Goal: Check status: Check status

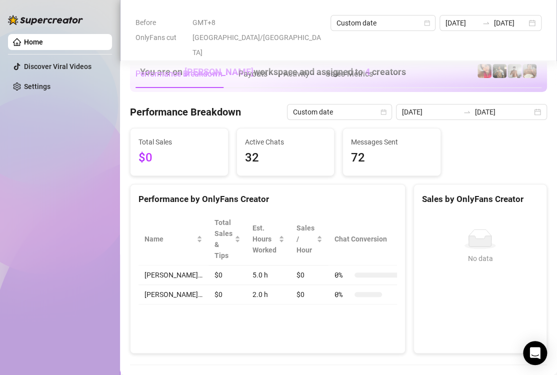
scroll to position [1499, 0]
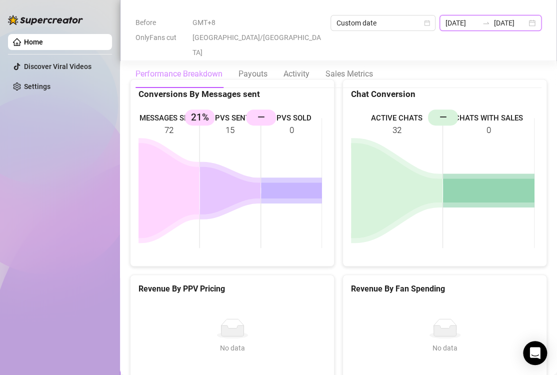
click at [445, 23] on input "[DATE]" at bounding box center [461, 22] width 32 height 11
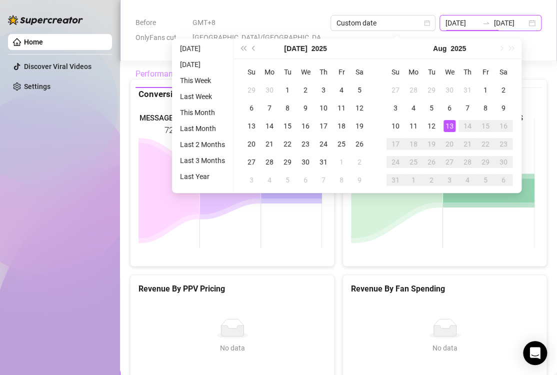
type input "[DATE]"
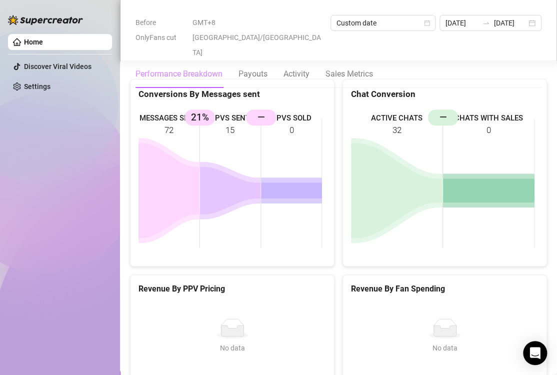
click at [328, 131] on div "MESSAGES SENT 72 PPVS SENT 15 21% PPVS SOLD 0 —" at bounding box center [231, 183] width 203 height 166
click at [445, 22] on input "[DATE]" at bounding box center [461, 22] width 32 height 11
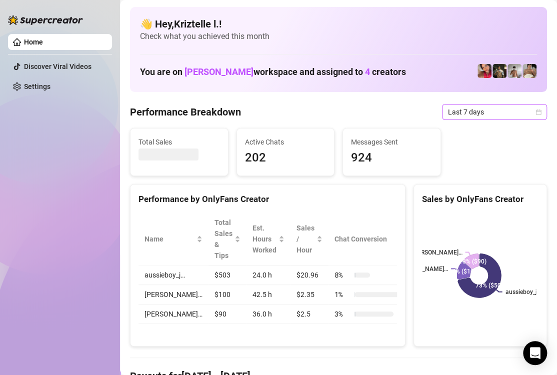
click at [475, 112] on span "Last 7 days" at bounding box center [494, 111] width 93 height 15
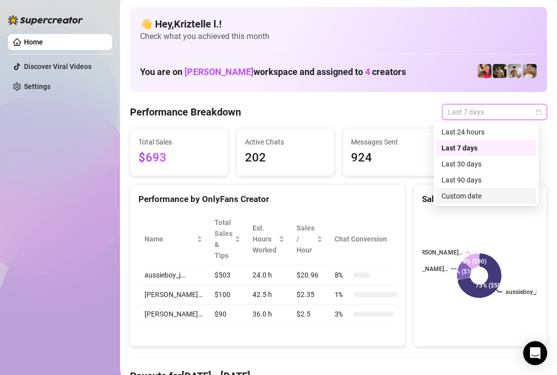
click at [471, 198] on div "Custom date" at bounding box center [485, 195] width 89 height 11
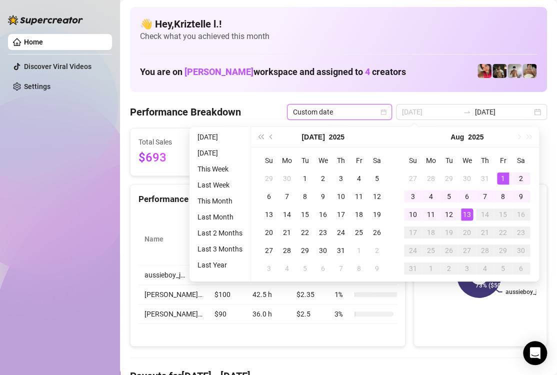
type input "[DATE]"
click at [504, 173] on div "1" at bounding box center [503, 178] width 12 height 12
type input "[DATE]"
click at [468, 220] on div "13" at bounding box center [467, 214] width 12 height 12
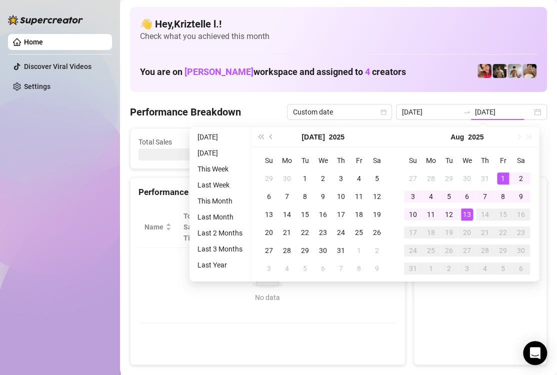
type input "[DATE]"
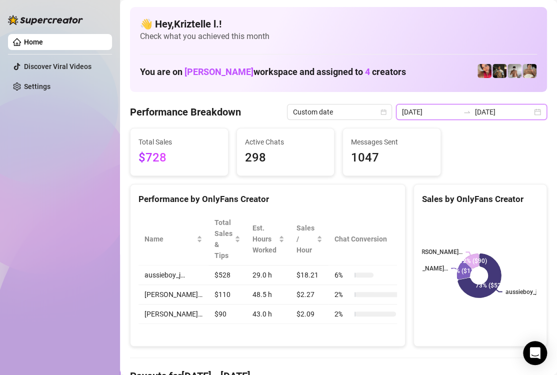
click at [441, 108] on input "[DATE]" at bounding box center [430, 111] width 57 height 11
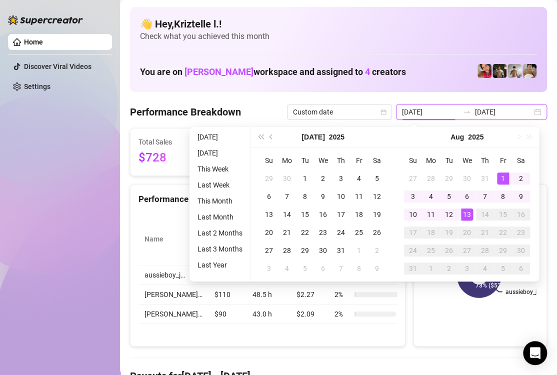
type input "[DATE]"
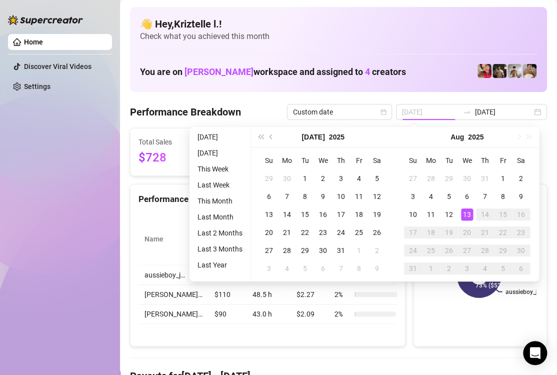
click at [469, 216] on div "13" at bounding box center [467, 214] width 12 height 12
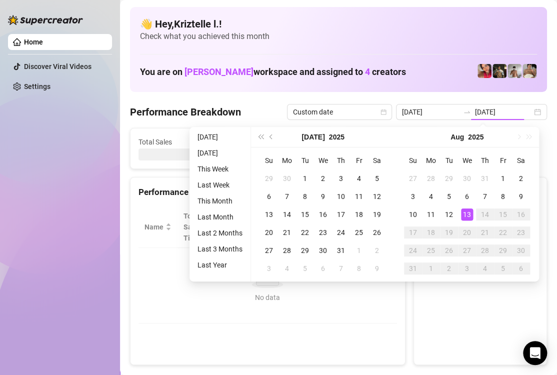
type input "[DATE]"
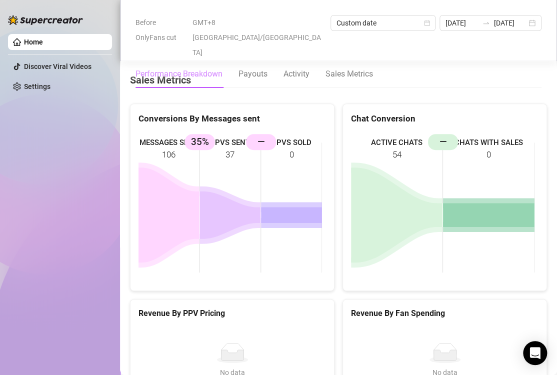
scroll to position [1449, 0]
